Goal: Task Accomplishment & Management: Use online tool/utility

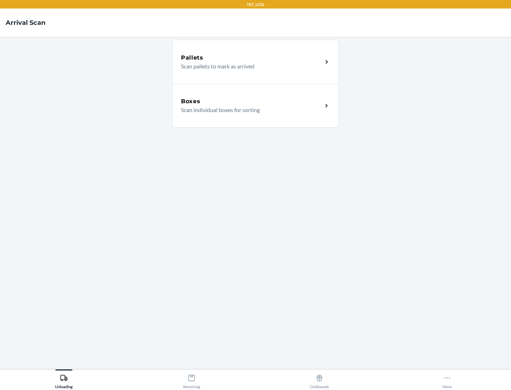
click at [251, 101] on div "Boxes" at bounding box center [251, 101] width 141 height 9
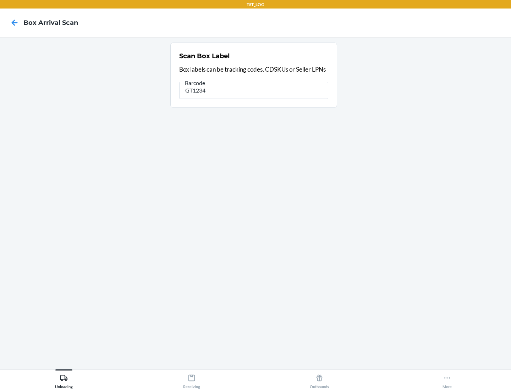
type input "GT1234"
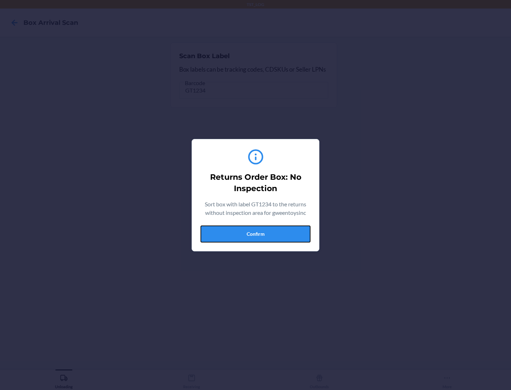
click at [255, 234] on button "Confirm" at bounding box center [255, 233] width 110 height 17
